Goal: Check status: Check status

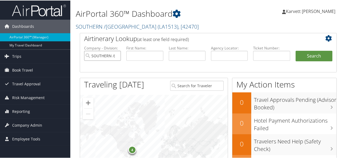
click at [115, 57] on input "SOUTHERN /[GEOGRAPHIC_DATA]" at bounding box center [102, 55] width 37 height 10
click at [112, 54] on input "search" at bounding box center [102, 55] width 37 height 10
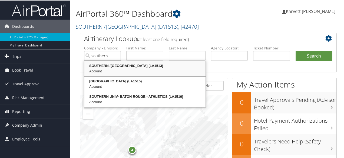
click at [124, 76] on li "SOUTHERN UNIV - BATON ROUGE (LA1515) Account" at bounding box center [144, 83] width 121 height 15
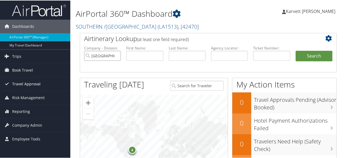
type input "SOUTHERN UNIV - BATON ROUGE"
click at [27, 84] on span "Travel Approval" at bounding box center [26, 84] width 28 height 14
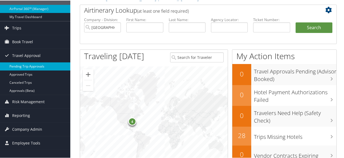
scroll to position [54, 0]
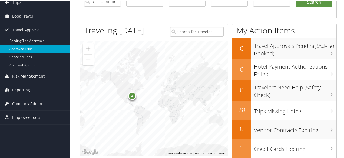
click at [27, 49] on link "Approved Trips" at bounding box center [35, 48] width 70 height 8
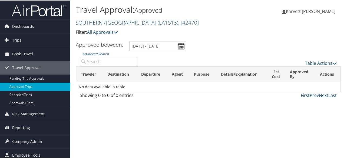
click at [25, 123] on span "Reporting" at bounding box center [21, 127] width 18 height 14
click at [23, 126] on span "Reporting" at bounding box center [21, 127] width 18 height 14
click at [22, 99] on link "Approvals (Beta)" at bounding box center [35, 102] width 70 height 8
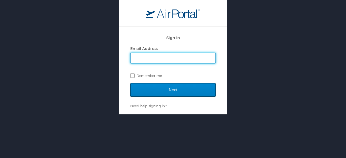
type input "karvett.tillery@sulc.edu"
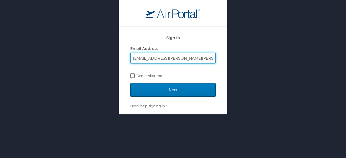
click at [132, 75] on label "Remember me" at bounding box center [172, 76] width 85 height 8
click at [132, 75] on input "Remember me" at bounding box center [132, 75] width 4 height 4
checkbox input "true"
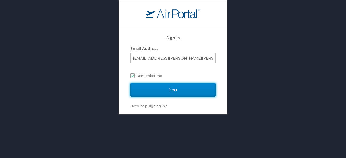
click at [149, 94] on input "Next" at bounding box center [172, 90] width 85 height 14
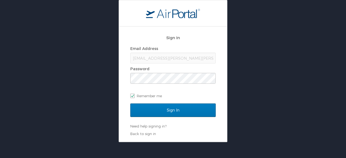
click at [153, 59] on div "karvett.tillery@sulc.edu" at bounding box center [172, 58] width 85 height 11
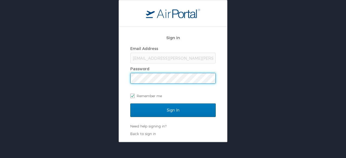
click at [130, 103] on input "Sign In" at bounding box center [172, 110] width 85 height 14
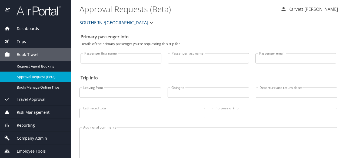
click at [41, 100] on span "Travel Approval" at bounding box center [27, 99] width 35 height 6
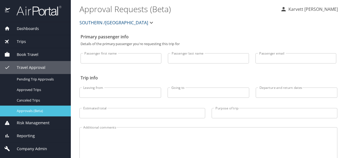
click at [46, 111] on span "Approvals (Beta)" at bounding box center [41, 110] width 48 height 5
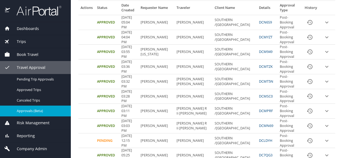
scroll to position [116, 0]
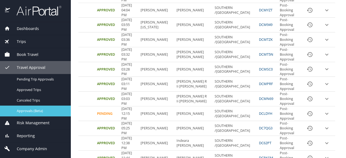
click at [0, 115] on link "Approvals (Beta)" at bounding box center [35, 111] width 71 height 11
